Goal: Register for event/course

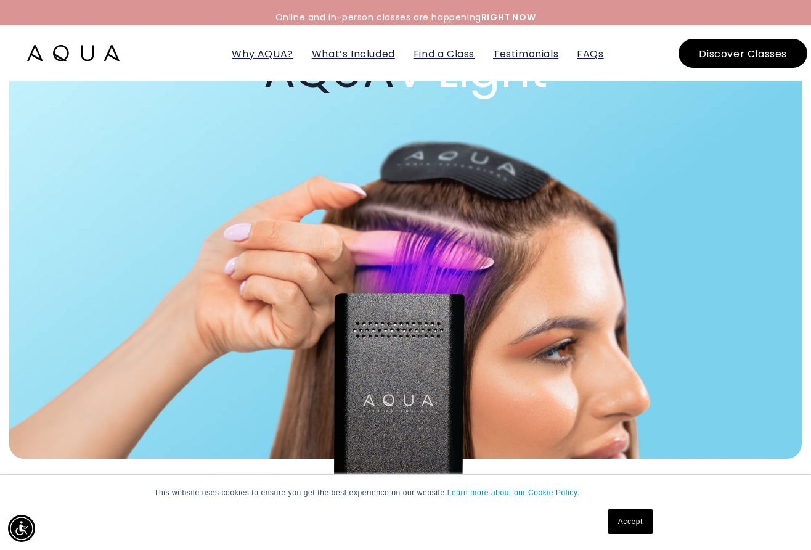
scroll to position [124, 0]
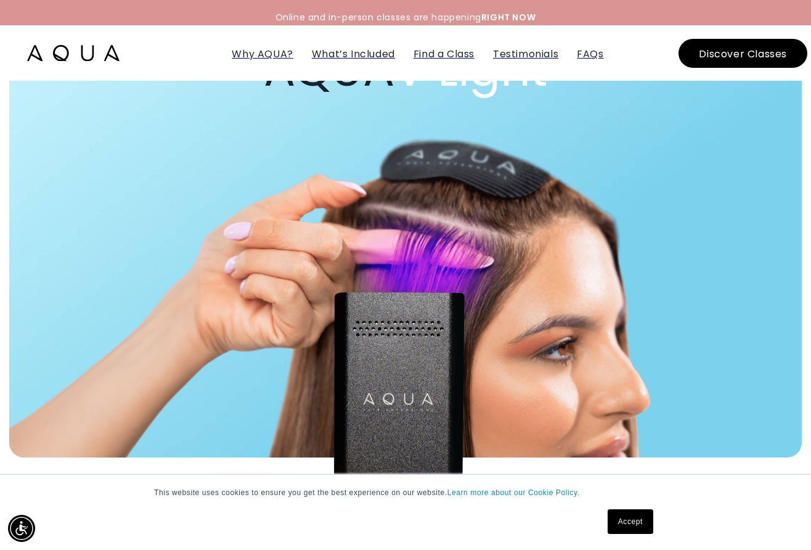
click at [638, 518] on link "Accept" at bounding box center [631, 521] width 46 height 25
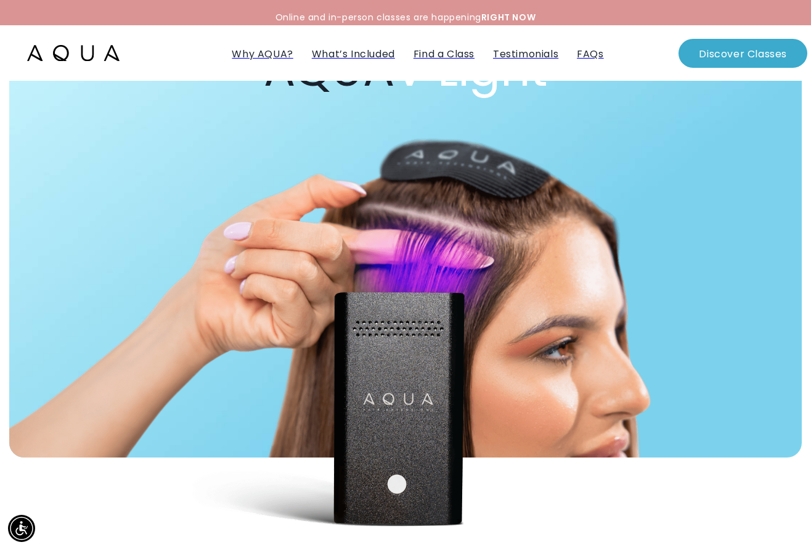
click at [754, 50] on button "Discover Classes" at bounding box center [743, 53] width 129 height 29
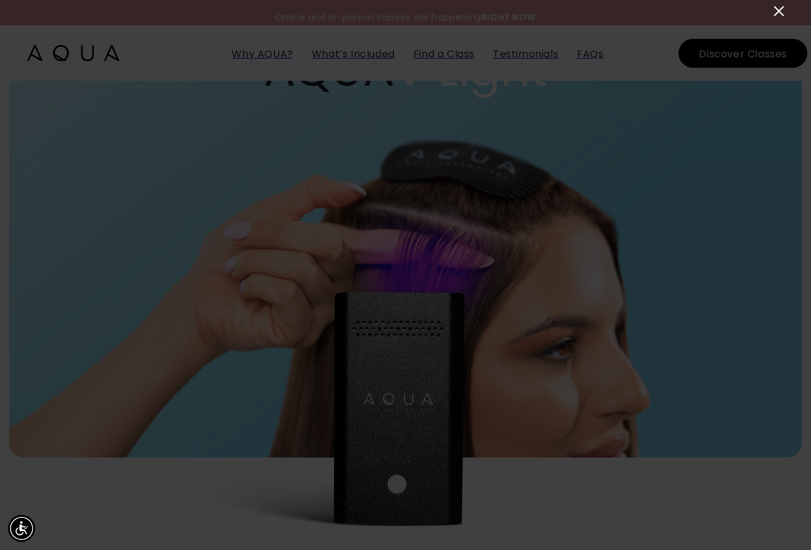
click at [778, 14] on icon "Close" at bounding box center [779, 11] width 15 height 15
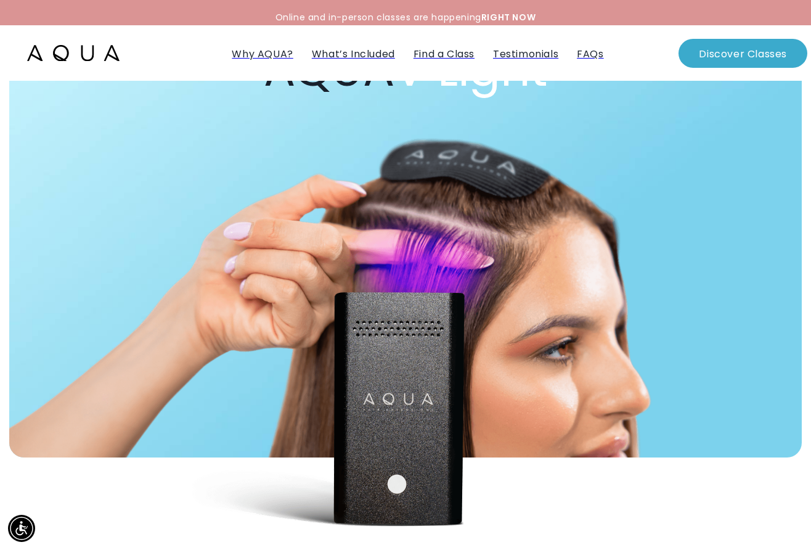
click at [737, 52] on button "Discover Classes" at bounding box center [743, 53] width 129 height 29
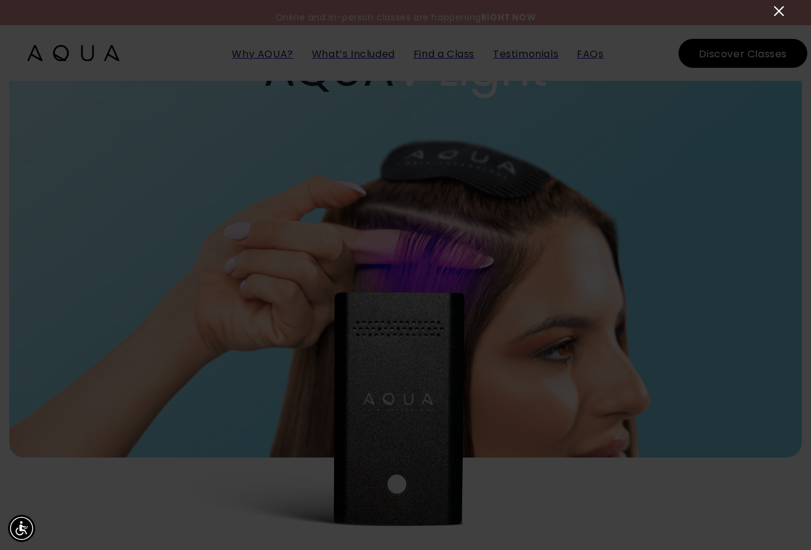
click at [776, 11] on icon "Close" at bounding box center [779, 11] width 15 height 15
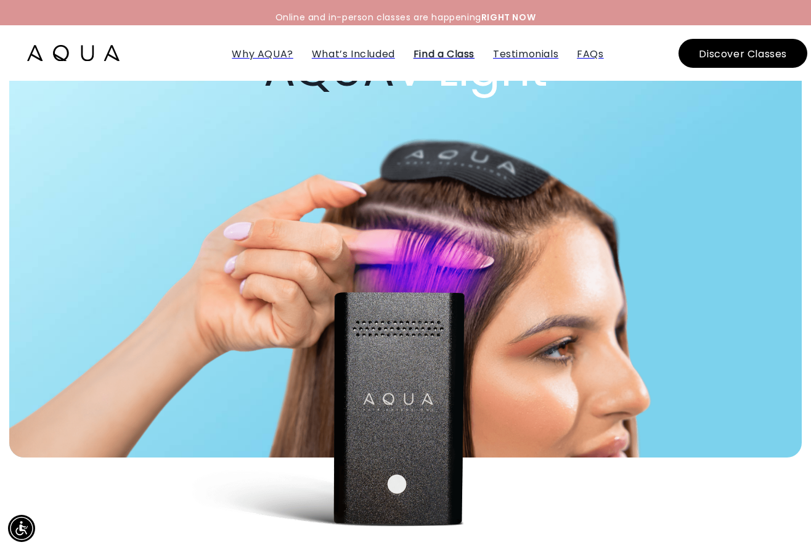
click at [442, 52] on span "Find a Class" at bounding box center [444, 54] width 61 height 14
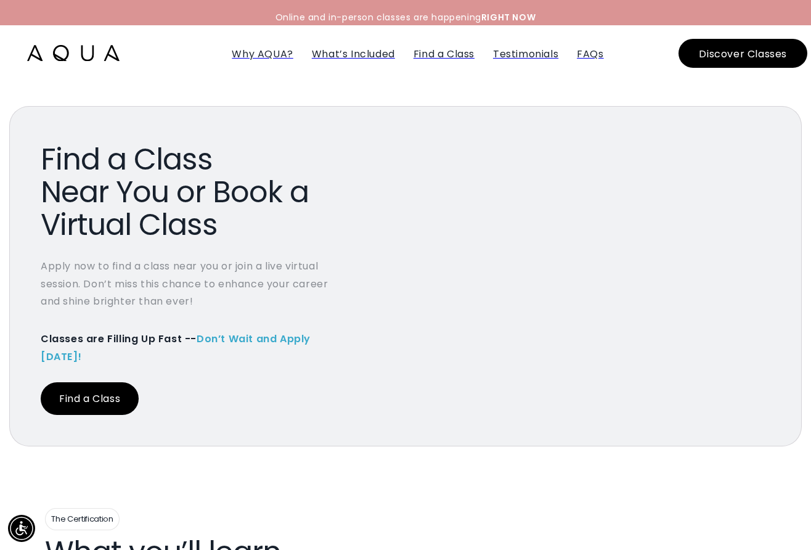
scroll to position [4336, 0]
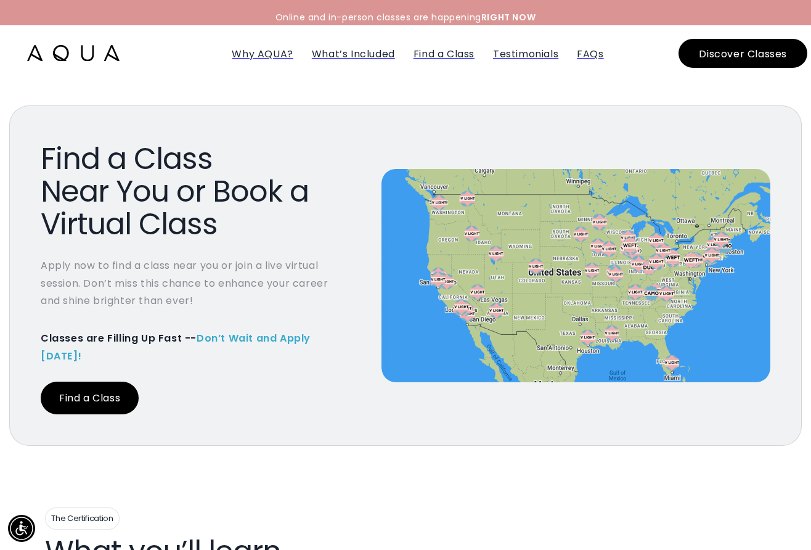
click at [110, 381] on link "Find a Class" at bounding box center [90, 397] width 98 height 33
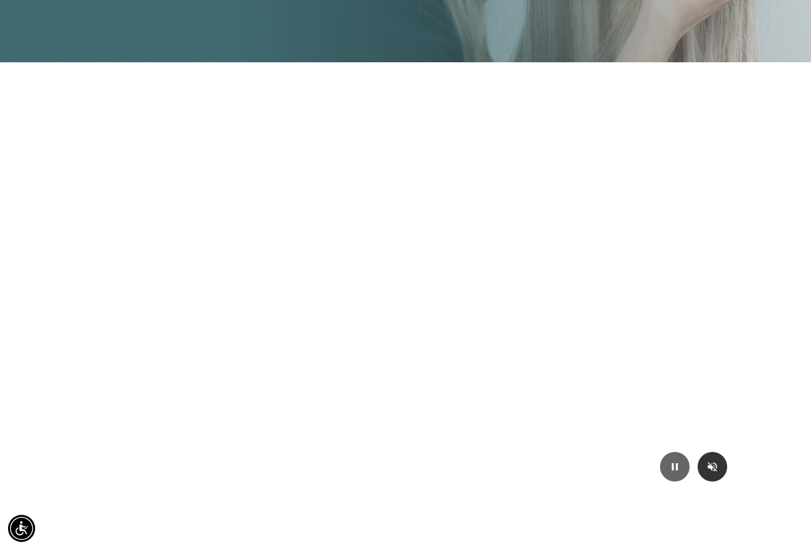
scroll to position [0, 1447]
click at [704, 465] on button "Mute/Unmute video" at bounding box center [713, 467] width 30 height 30
click at [673, 470] on icon "Play/Pause video" at bounding box center [675, 466] width 12 height 12
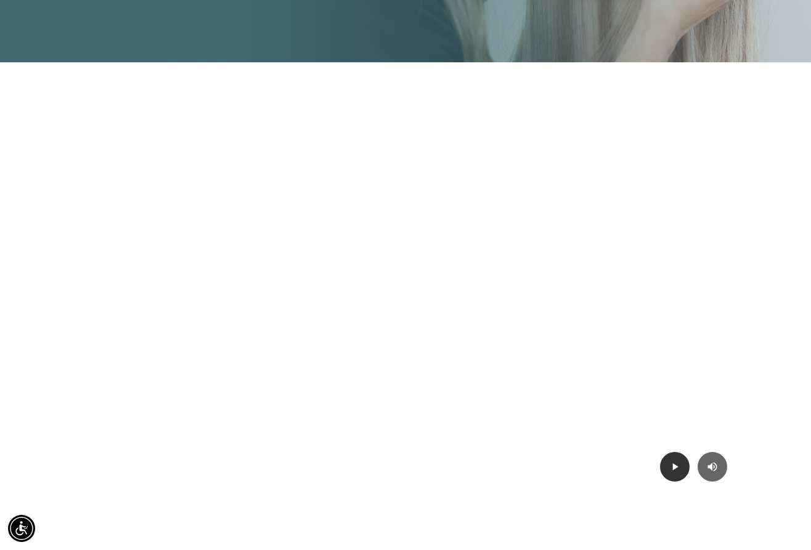
click at [673, 470] on icon "Play/Pause video" at bounding box center [675, 466] width 12 height 12
click at [677, 464] on icon "Play/Pause video" at bounding box center [675, 466] width 6 height 7
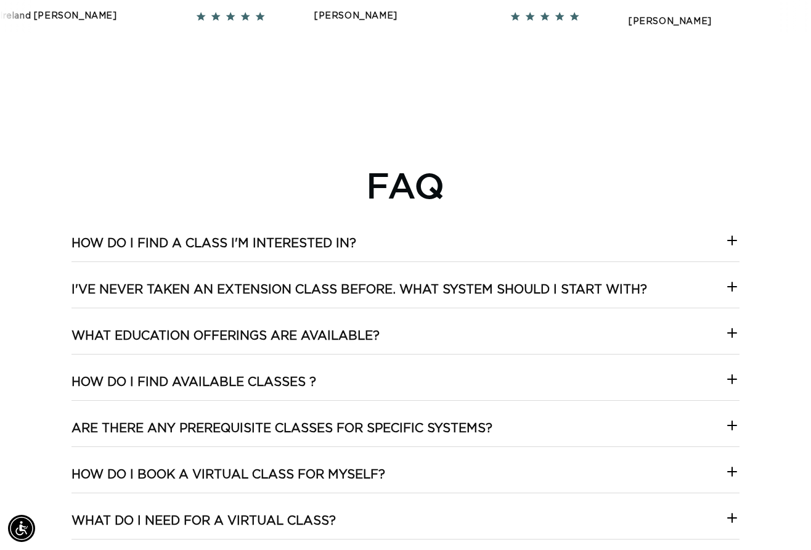
scroll to position [0, 0]
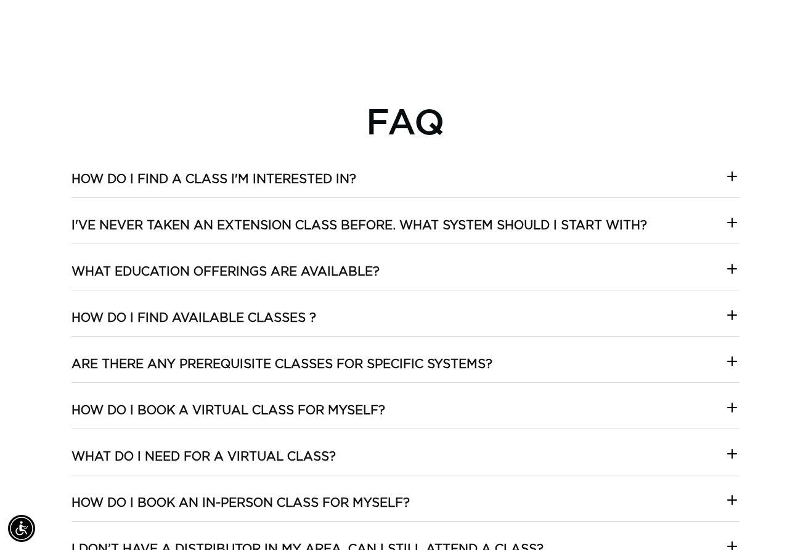
click at [590, 218] on h3 "I've never taken an extension class before. What system should I start with?" at bounding box center [359, 226] width 576 height 16
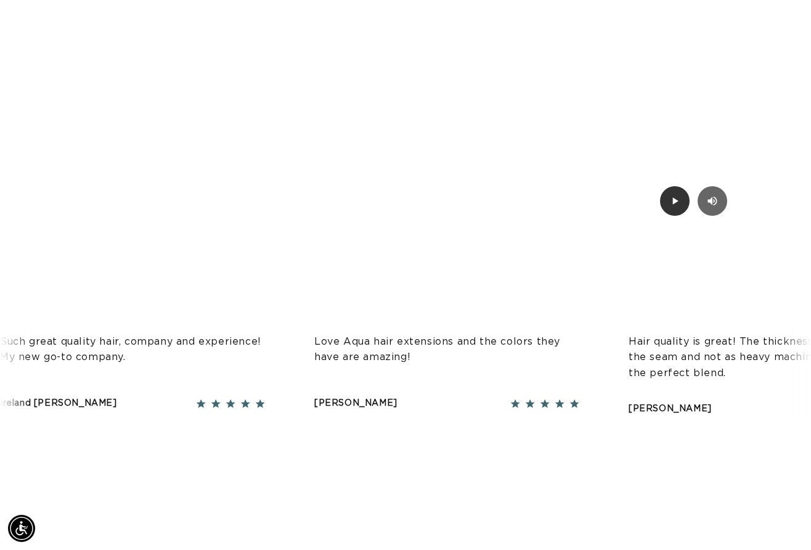
click at [669, 203] on icon "Play/Pause video" at bounding box center [675, 201] width 12 height 12
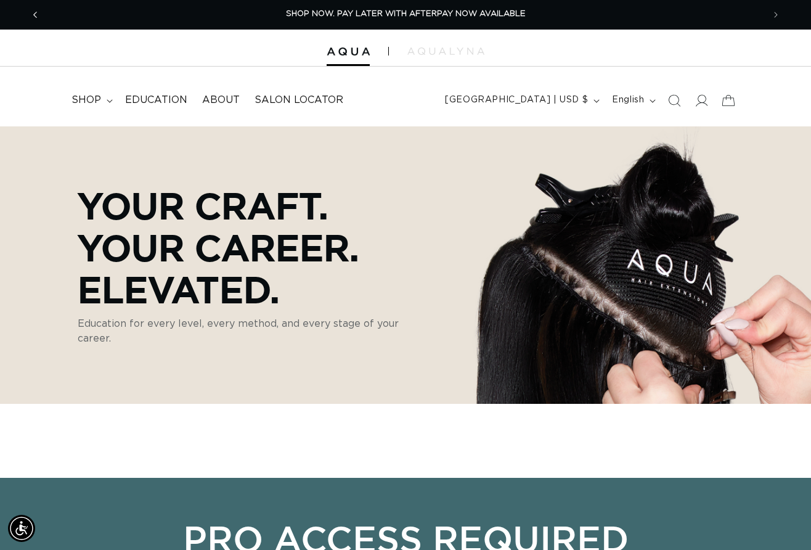
click at [39, 15] on span "Previous announcement" at bounding box center [35, 15] width 12 height 12
click at [144, 99] on span "Education" at bounding box center [156, 100] width 62 height 13
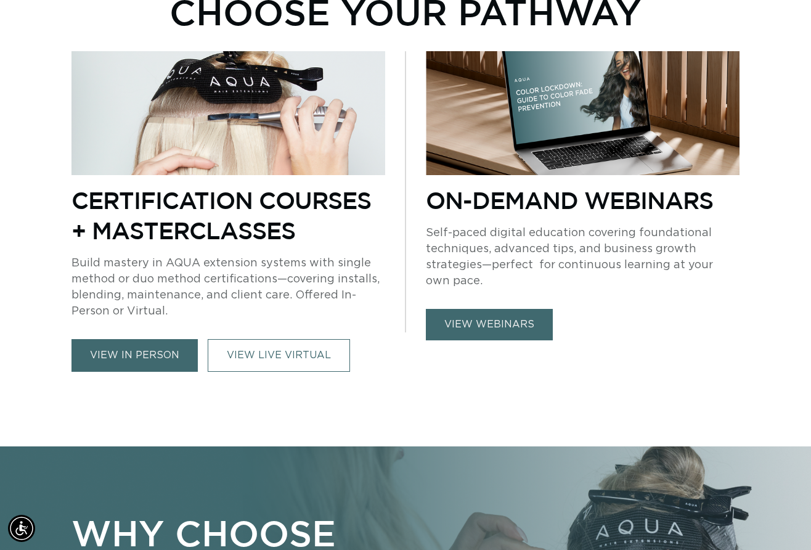
scroll to position [757, 0]
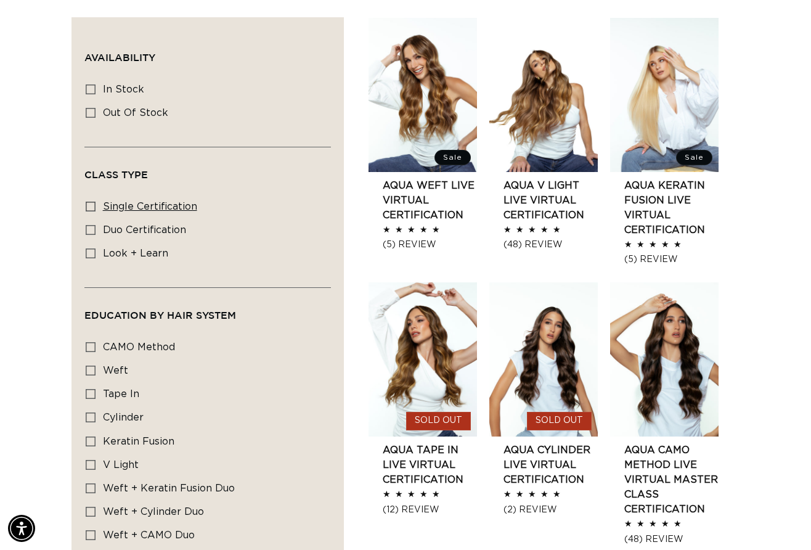
scroll to position [0, 723]
click at [90, 225] on icon at bounding box center [91, 230] width 10 height 10
click at [90, 225] on input "duo certification duo certification (8 products)" at bounding box center [91, 230] width 10 height 10
checkbox input "true"
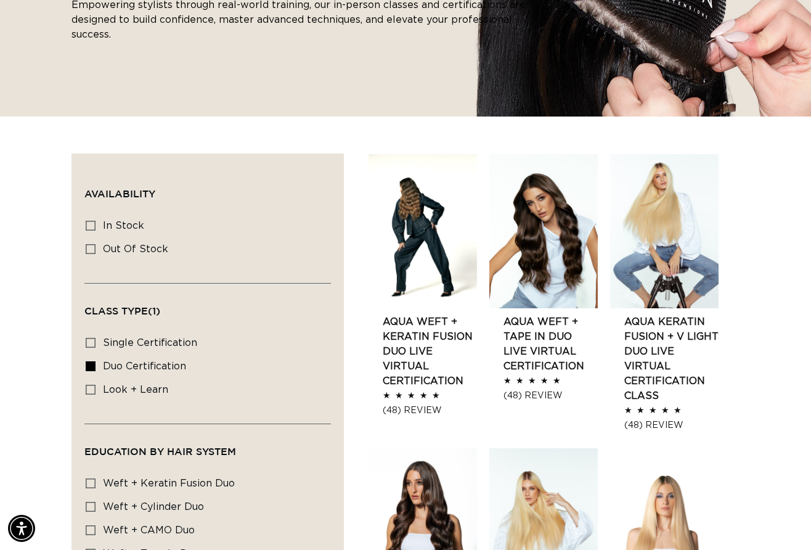
scroll to position [0, 723]
click at [405, 351] on link "AQUA Weft + Keratin Fusion Duo LIVE VIRTUAL Certification" at bounding box center [430, 351] width 94 height 74
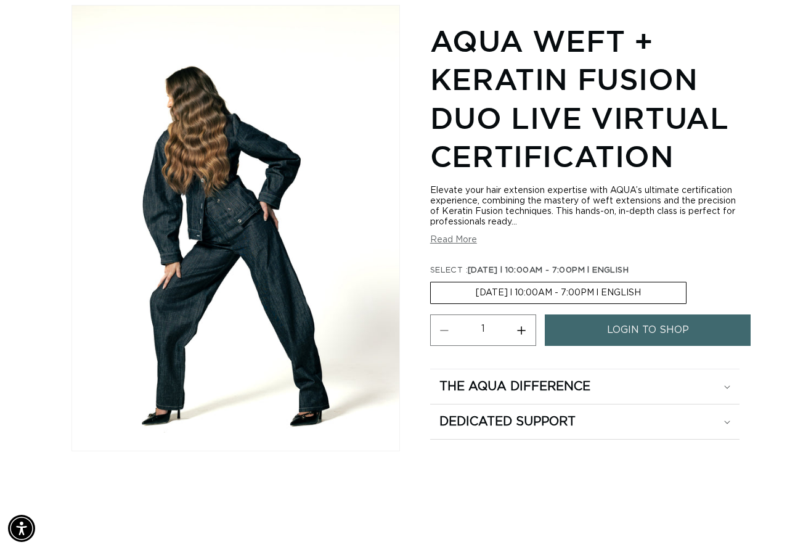
scroll to position [0, 723]
click at [458, 242] on button "Read More" at bounding box center [453, 240] width 47 height 10
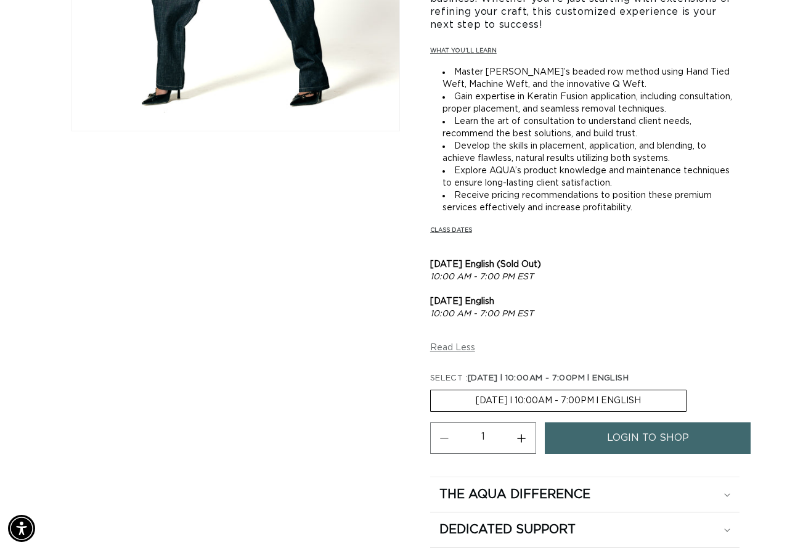
scroll to position [0, 1447]
click at [654, 442] on span "login to shop" at bounding box center [648, 437] width 82 height 31
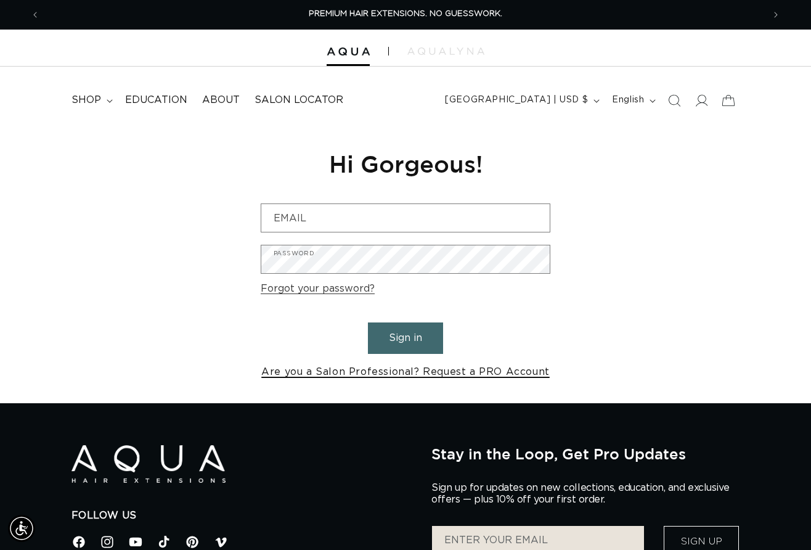
click at [436, 370] on link "Are you a Salon Professional? Request a PRO Account" at bounding box center [405, 372] width 288 height 18
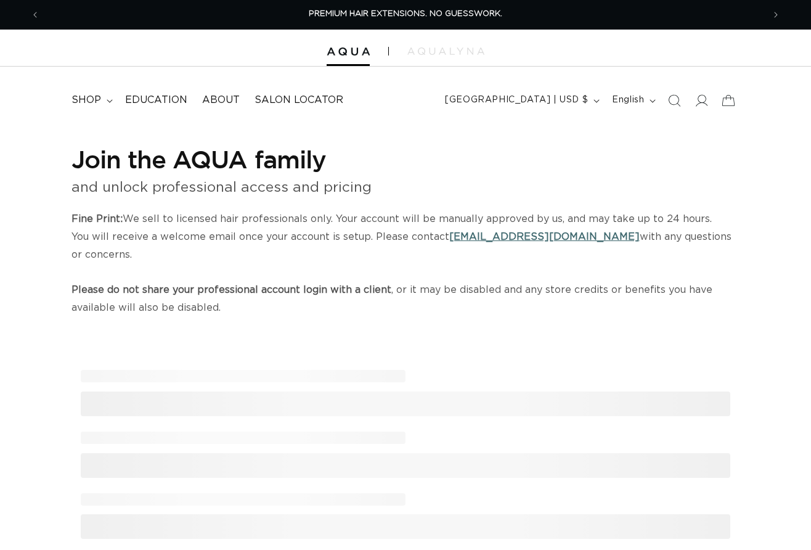
select select "US"
select select "[GEOGRAPHIC_DATA]"
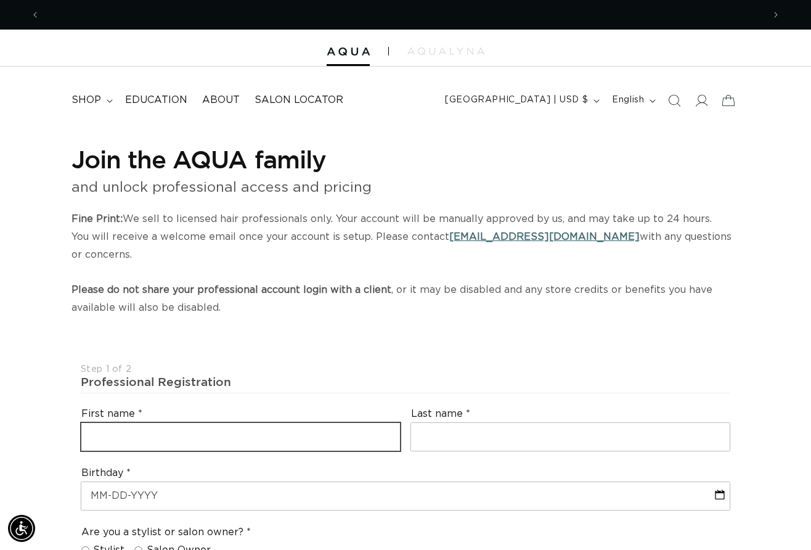
scroll to position [0, 723]
type input "Amy"
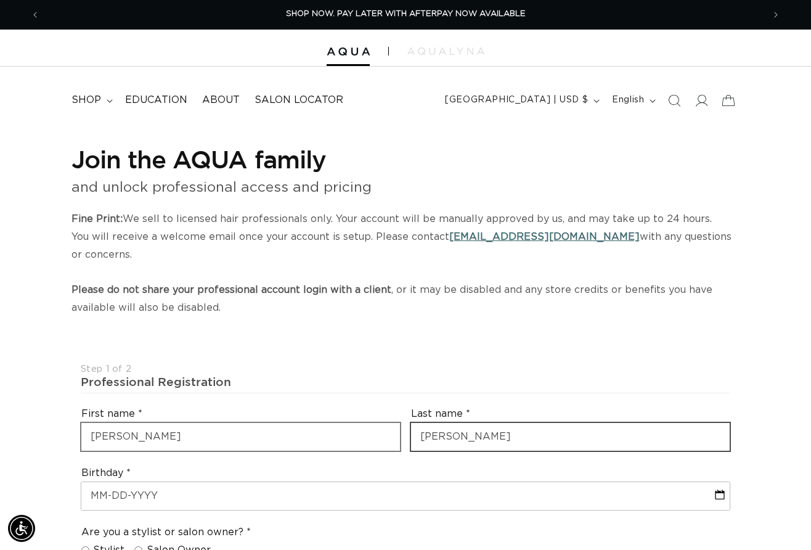
type input "Birchmeier"
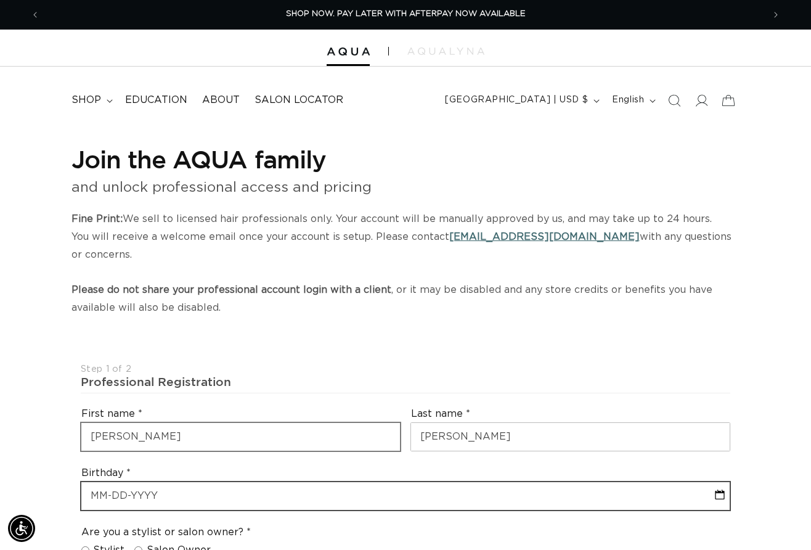
select select "7"
select select "2025"
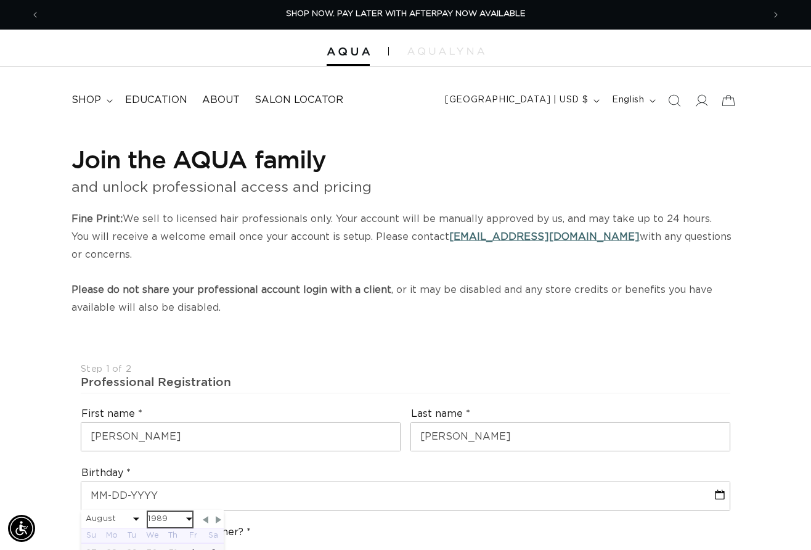
select select "7"
select select "1989"
select select "8"
select select "1989"
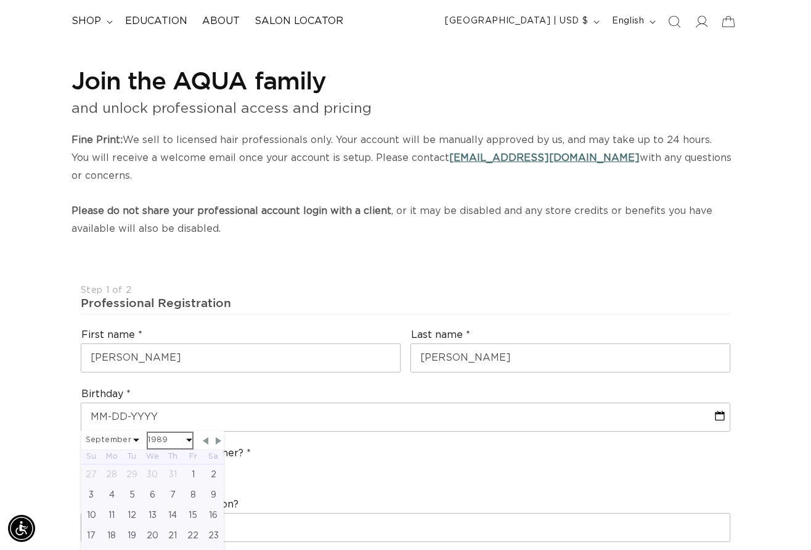
scroll to position [91, 0]
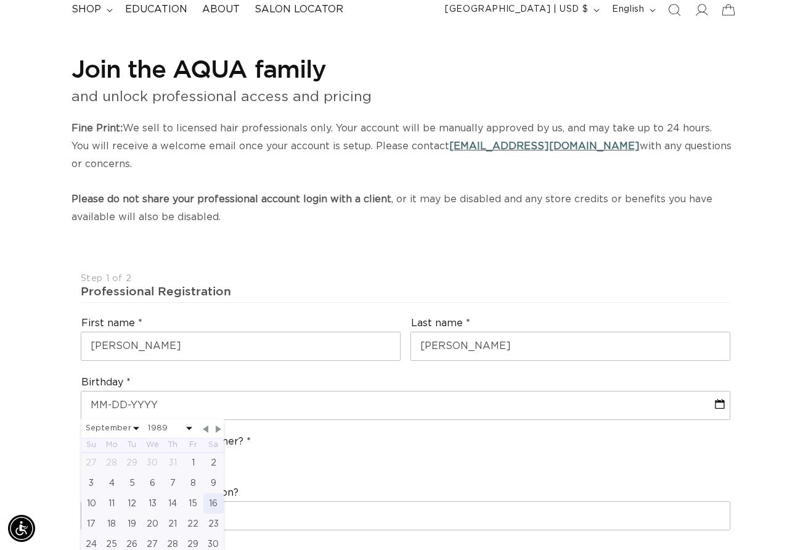
click at [211, 495] on div "16" at bounding box center [213, 503] width 20 height 20
select select "8"
select select "1989"
type input "09-16-1989"
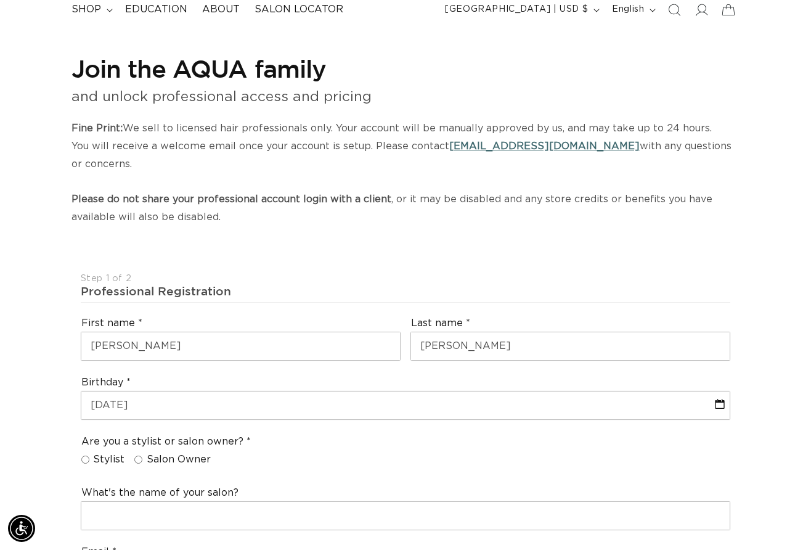
scroll to position [0, 0]
click at [90, 453] on label "Stylist" at bounding box center [103, 459] width 44 height 13
click at [89, 455] on input "Stylist" at bounding box center [85, 459] width 8 height 8
radio input "true"
click at [134, 455] on input "Salon Owner" at bounding box center [138, 459] width 8 height 8
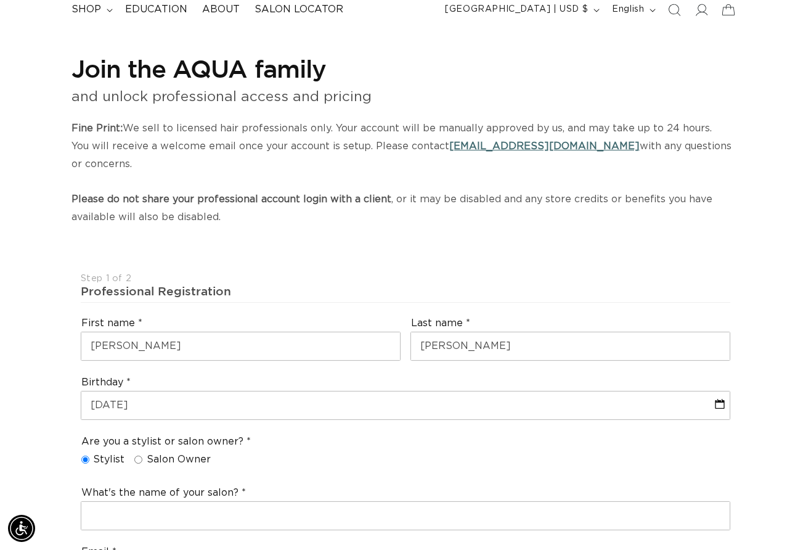
radio input "true"
click at [86, 455] on input "Stylist" at bounding box center [85, 459] width 8 height 8
radio input "true"
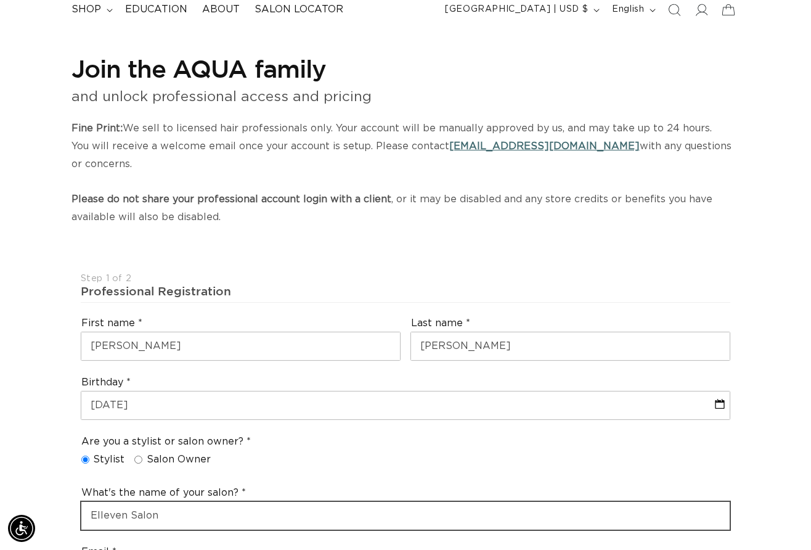
type input "Elleven Salon"
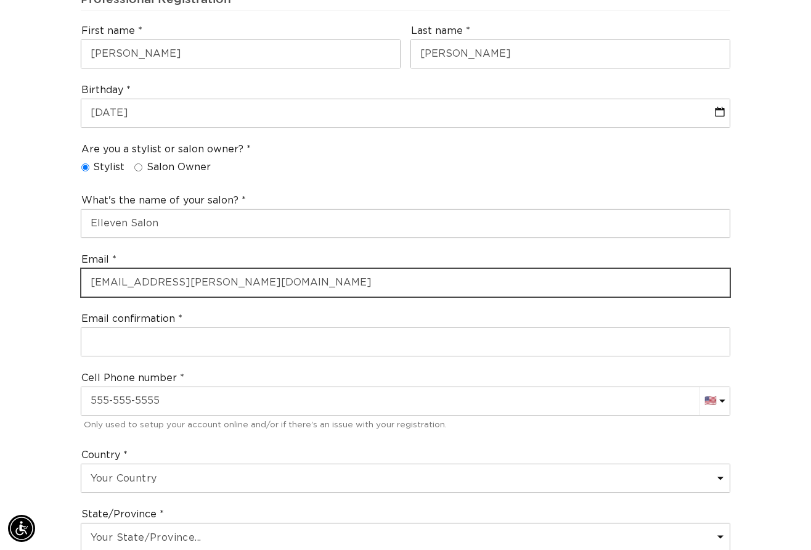
type input "amyk.birchmeier@gmail.com"
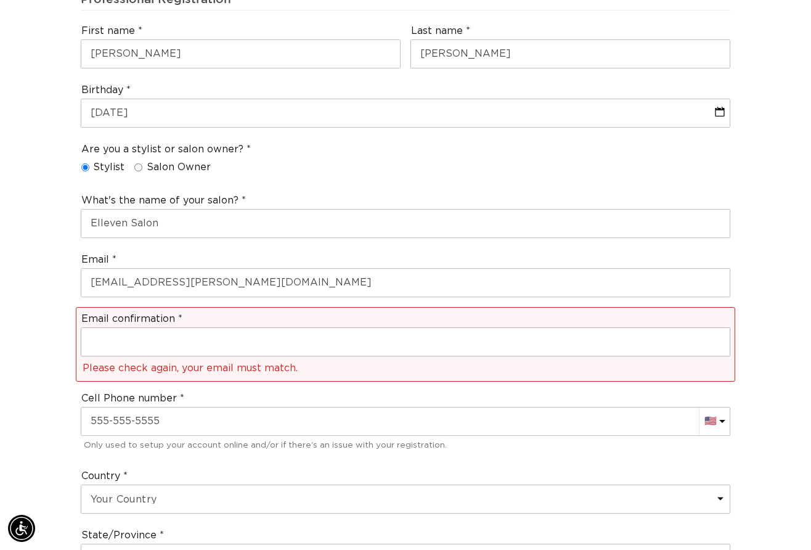
scroll to position [0, 723]
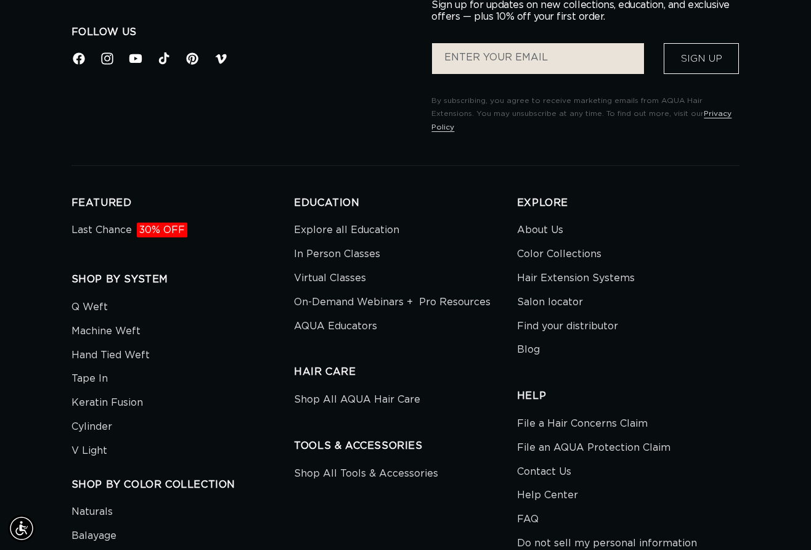
scroll to position [396, 0]
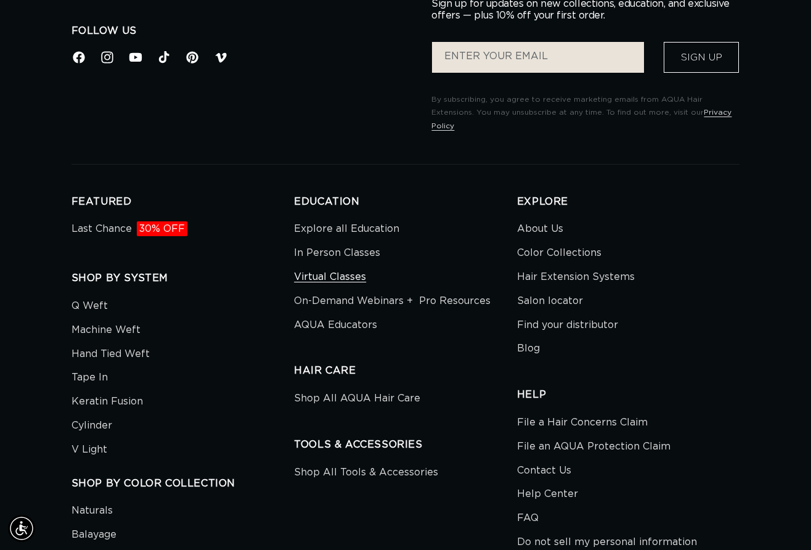
click at [335, 265] on link "Virtual Classes" at bounding box center [330, 277] width 72 height 24
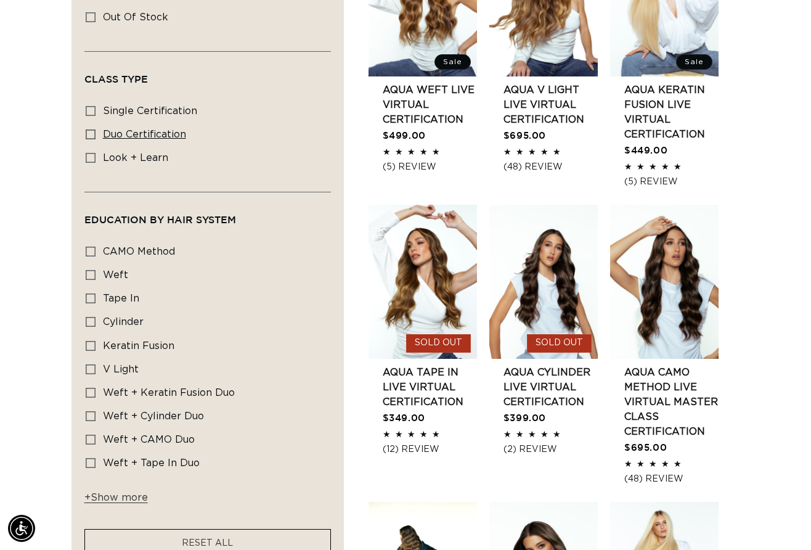
click at [88, 132] on icon at bounding box center [91, 134] width 10 height 10
click at [88, 132] on input "duo certification duo certification (8 products)" at bounding box center [91, 134] width 10 height 10
checkbox input "true"
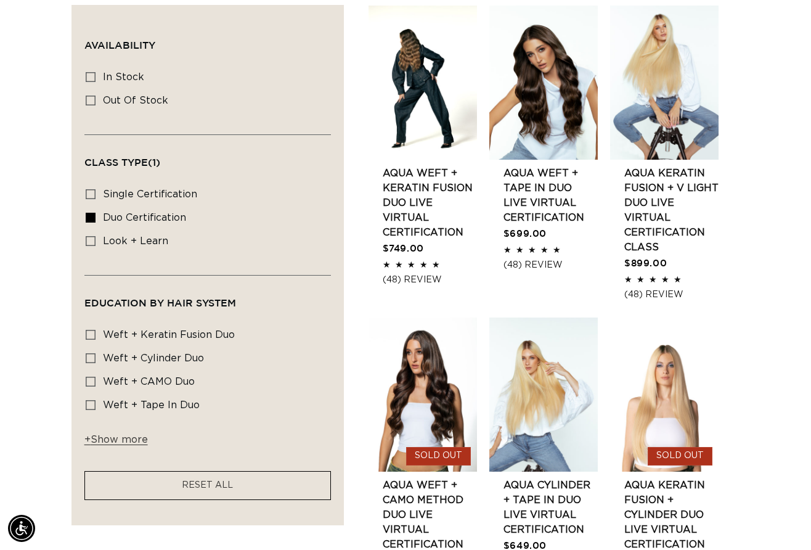
scroll to position [432, 0]
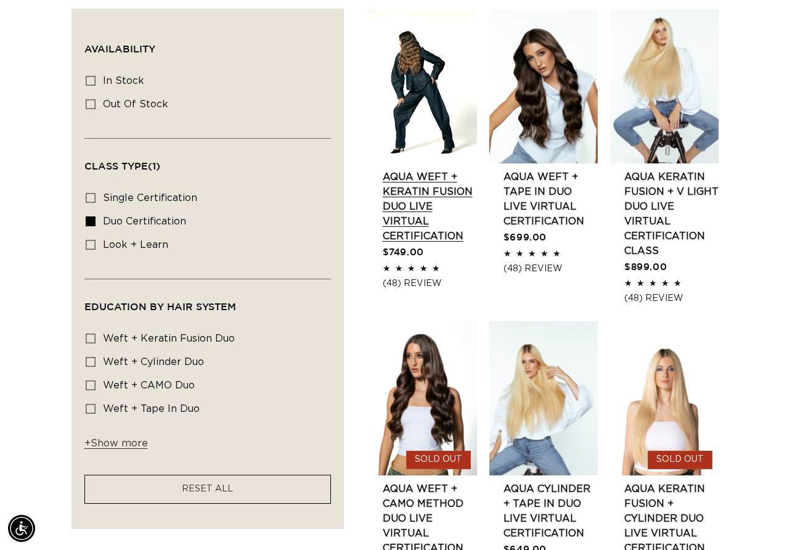
click at [422, 211] on link "AQUA Weft + Keratin Fusion Duo LIVE VIRTUAL Certification" at bounding box center [430, 206] width 94 height 74
click at [94, 220] on icon at bounding box center [91, 221] width 10 height 10
click at [94, 220] on input "duo certification duo certification (8 products)" at bounding box center [91, 221] width 10 height 10
checkbox input "false"
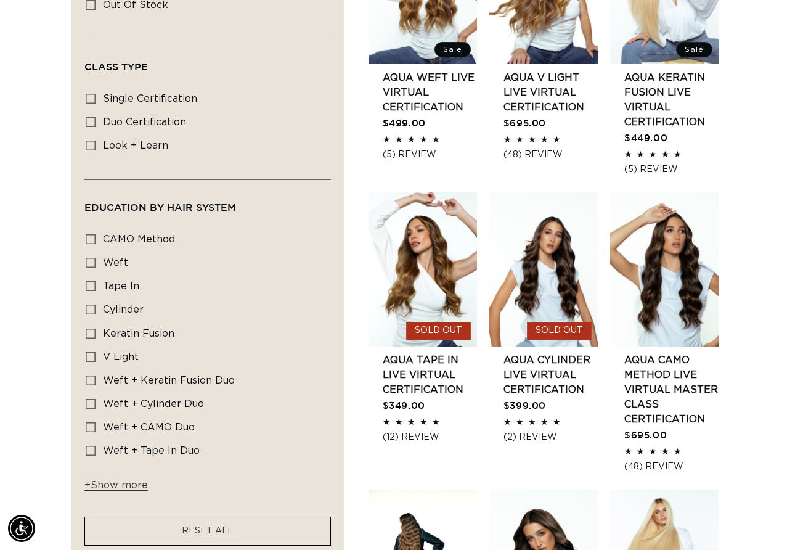
scroll to position [0, 1447]
click at [89, 354] on icon at bounding box center [91, 357] width 10 height 10
click at [89, 354] on input "V Light V Light (1 product)" at bounding box center [91, 357] width 10 height 10
checkbox input "true"
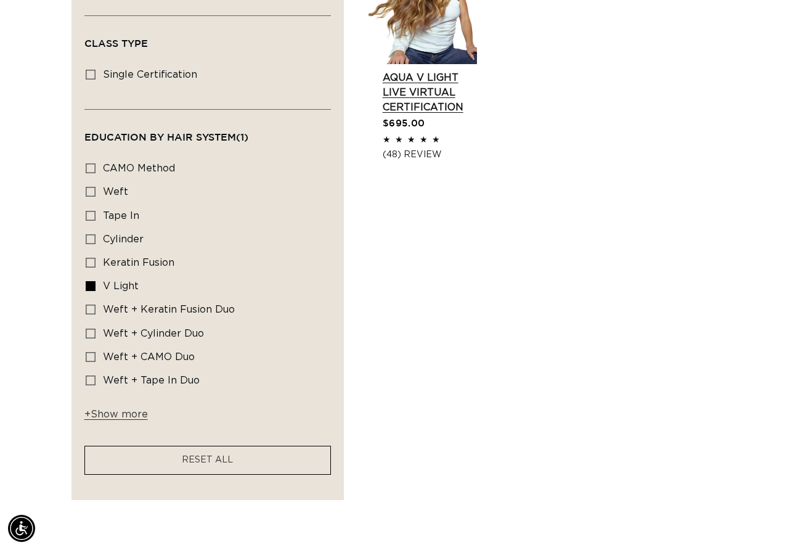
scroll to position [0, 723]
click at [424, 70] on link "AQUA V Light LIVE VIRTUAL Certification" at bounding box center [430, 92] width 94 height 44
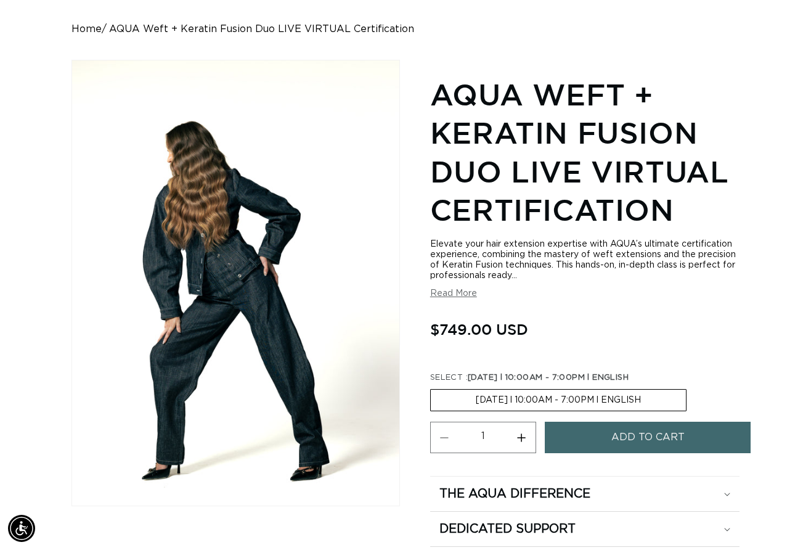
scroll to position [0, 723]
click at [472, 404] on label "[DATE] l 10:00AM - 7:00PM l ENGLISH Variant sold out or unavailable" at bounding box center [558, 400] width 256 height 22
click at [434, 387] on input "[DATE] l 10:00AM - 7:00PM l ENGLISH Variant sold out or unavailable" at bounding box center [433, 386] width 1 height 1
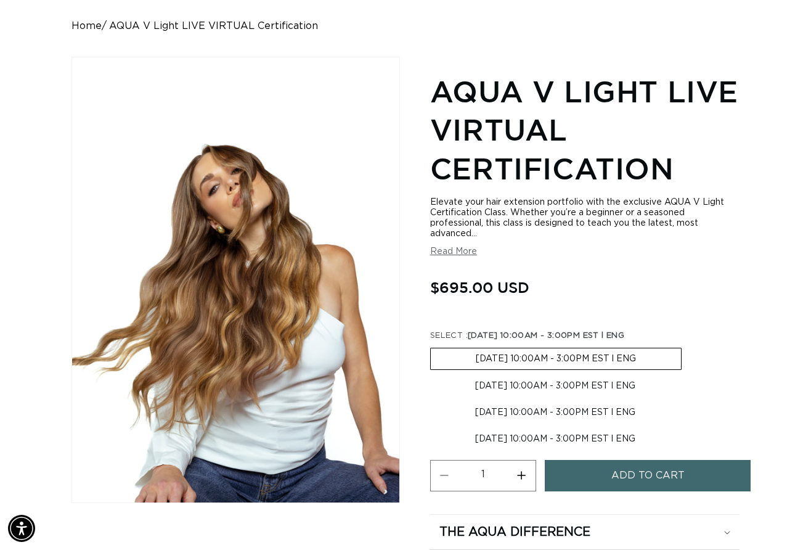
scroll to position [0, 723]
